Goal: Check status

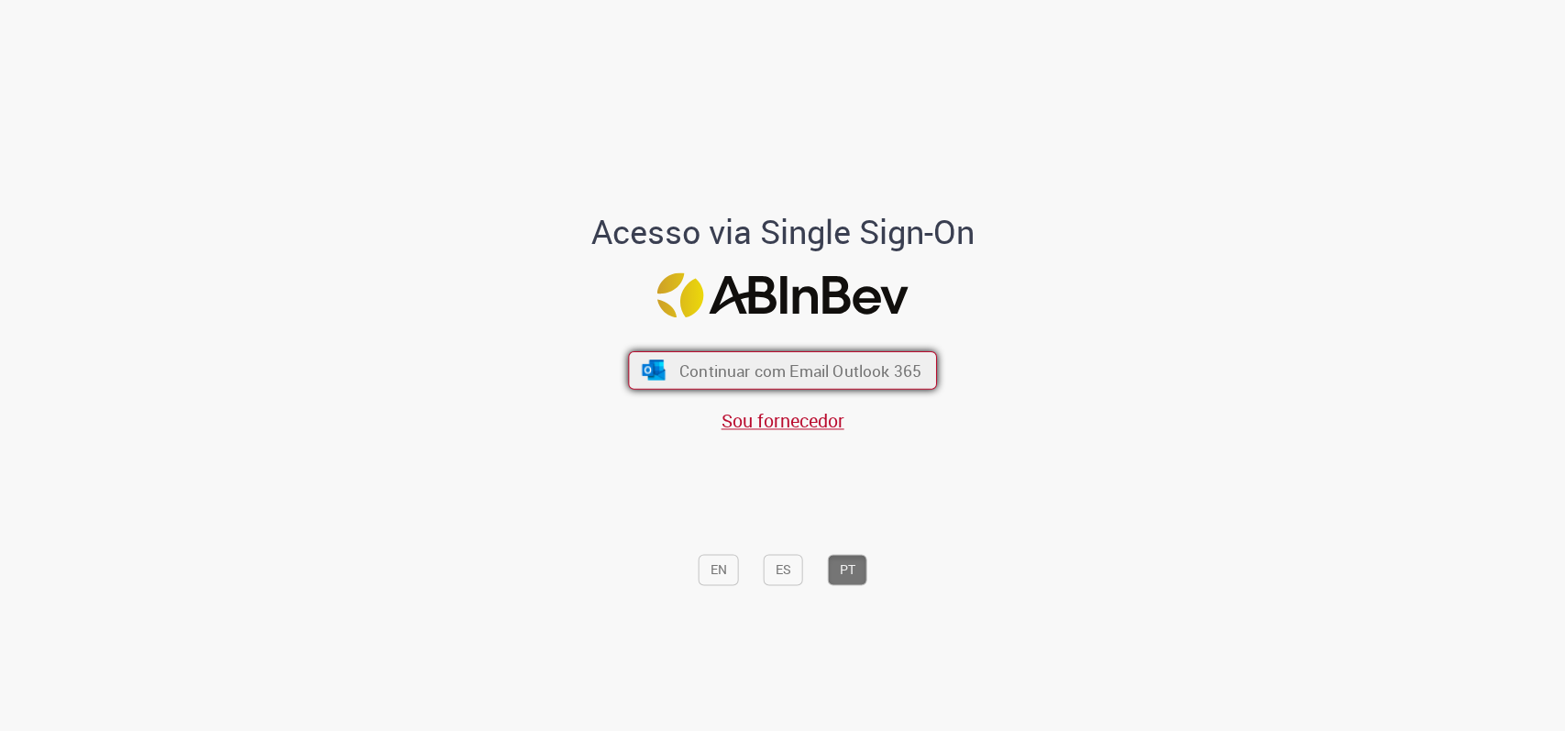
click at [655, 359] on button "Continuar com Email Outlook 365" at bounding box center [782, 370] width 309 height 39
